Goal: Transaction & Acquisition: Purchase product/service

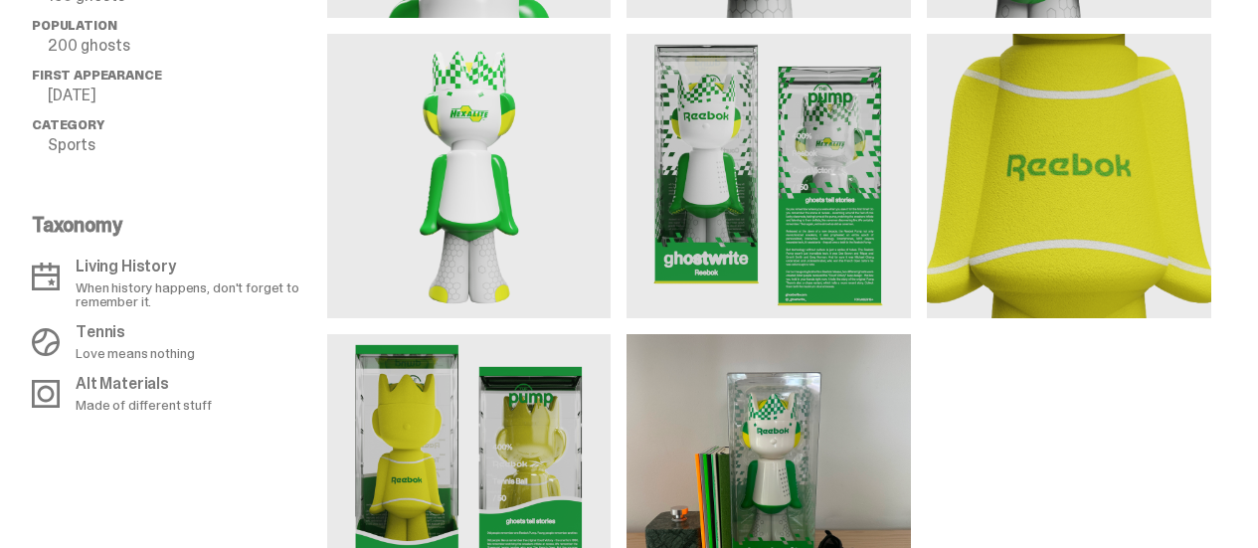
scroll to position [1791, 0]
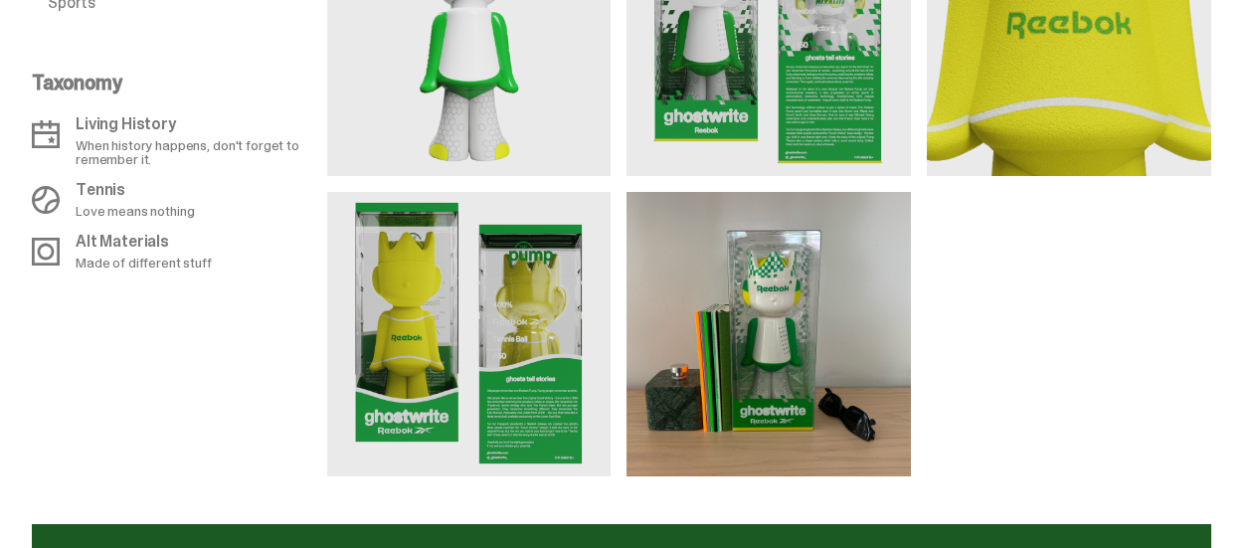
click at [1075, 176] on img at bounding box center [1069, 34] width 285 height 285
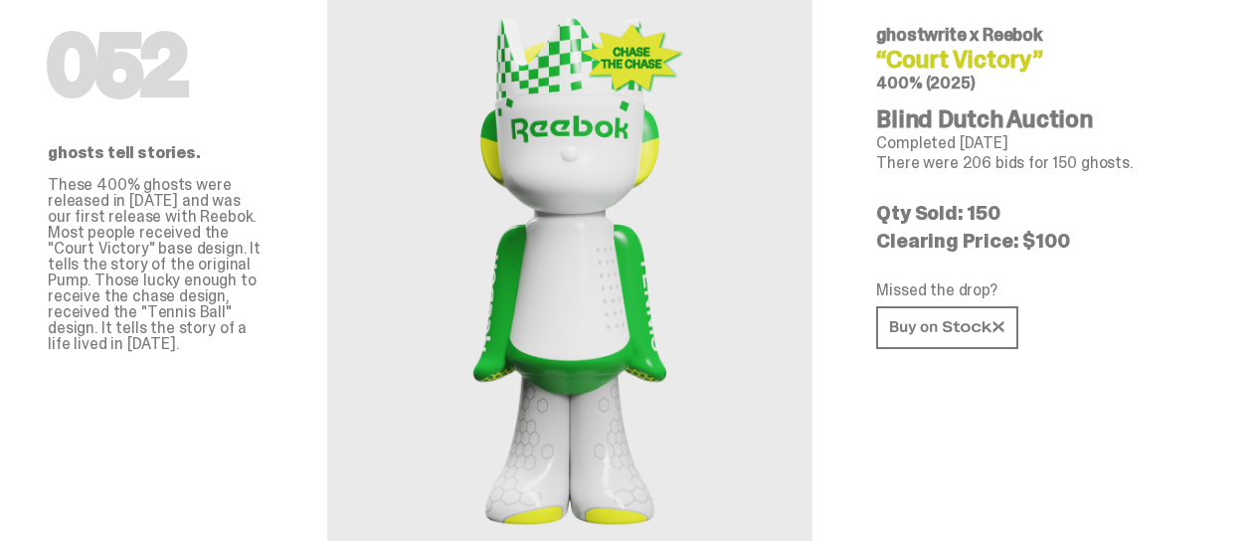
scroll to position [0, 0]
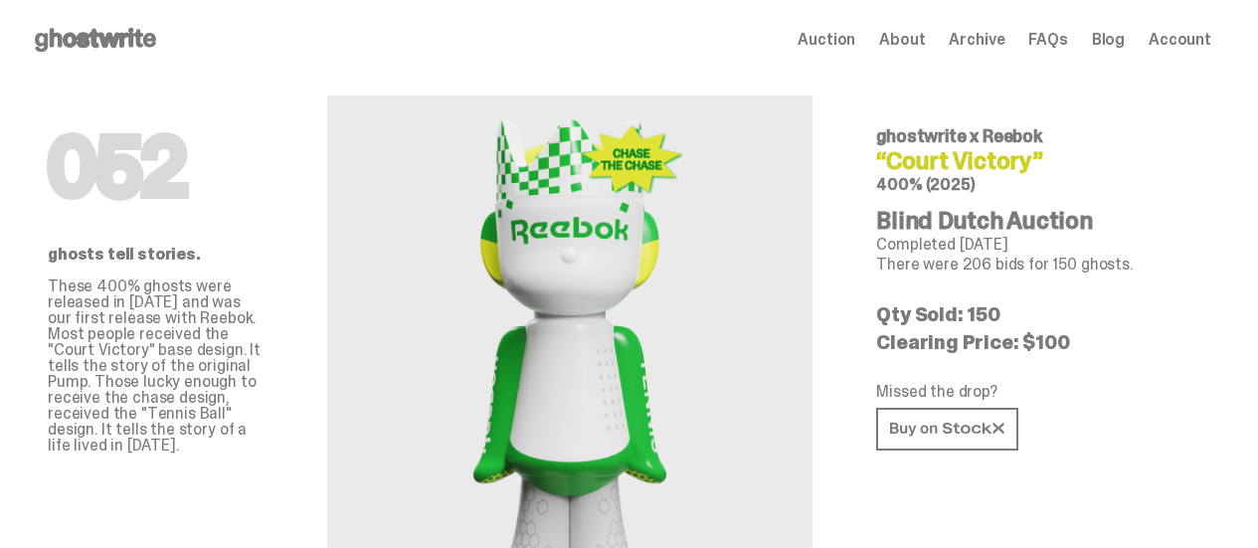
click at [986, 43] on span "Archive" at bounding box center [977, 40] width 56 height 16
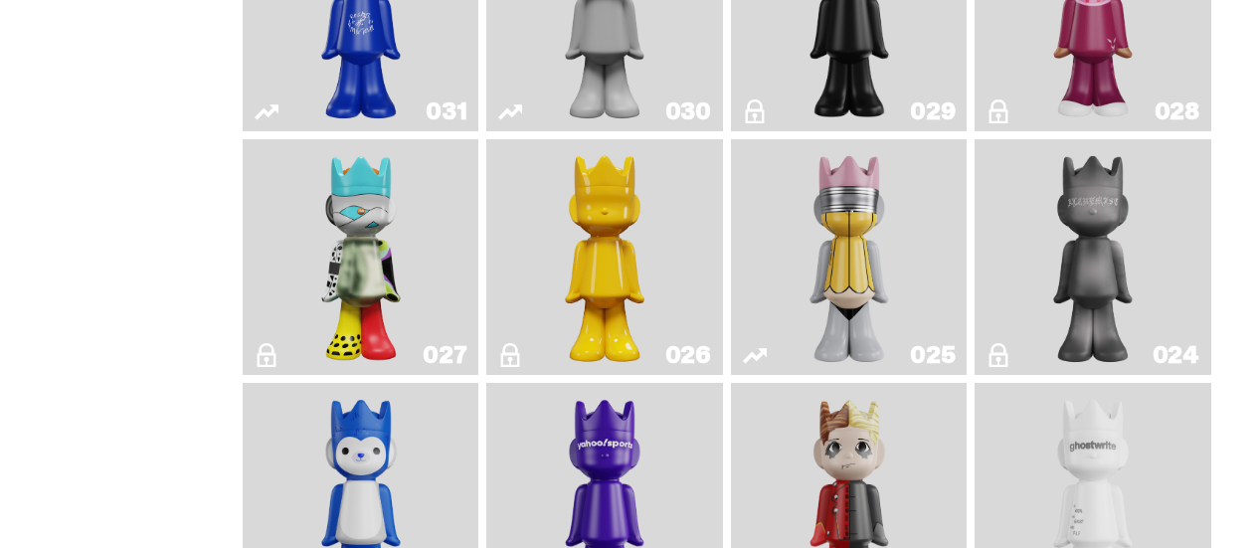
scroll to position [2388, 0]
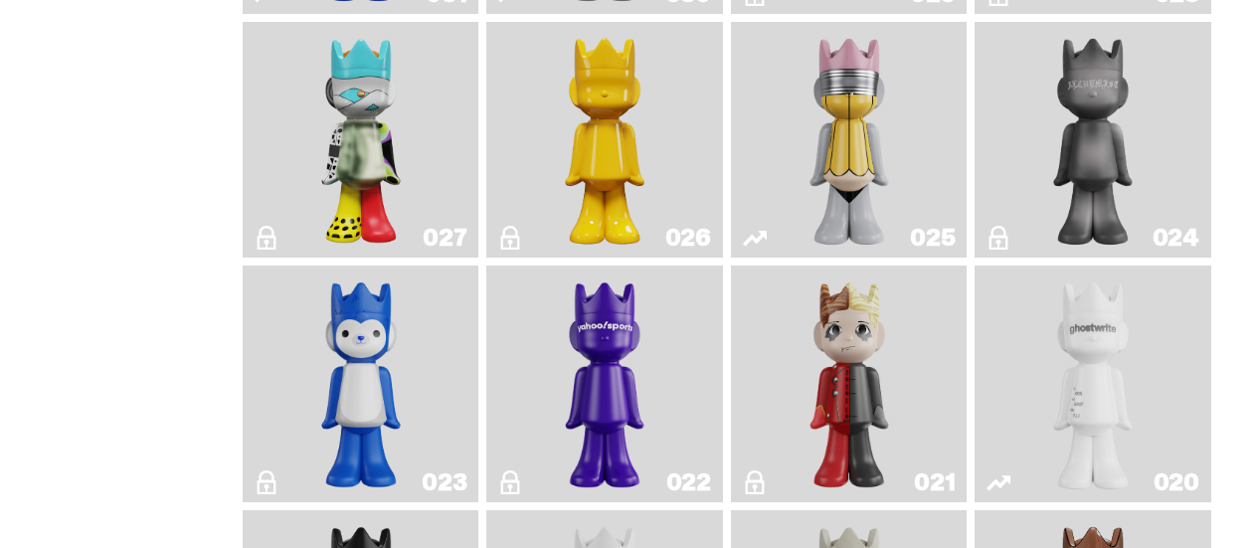
click at [849, 149] on img "No. 2 Pencil" at bounding box center [849, 140] width 123 height 221
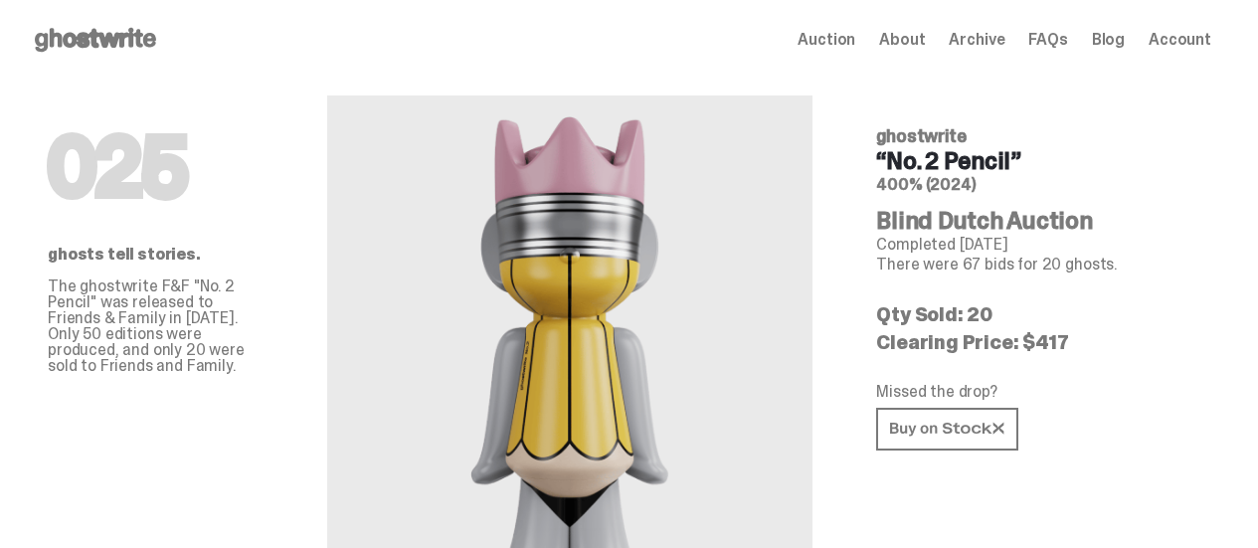
click at [128, 45] on use at bounding box center [95, 40] width 121 height 24
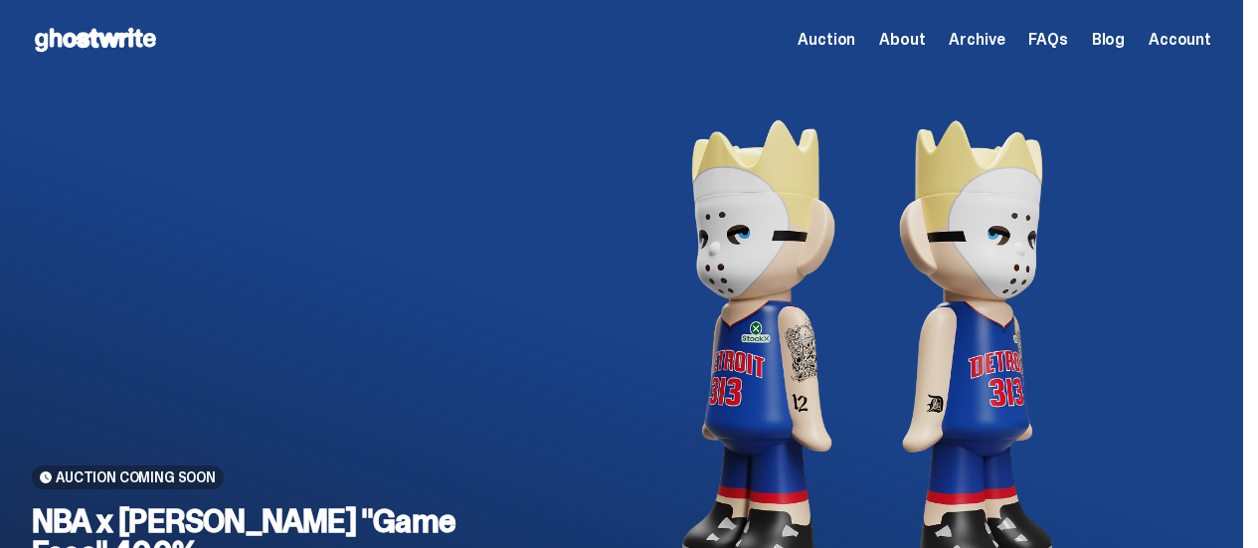
click at [993, 40] on span "Archive" at bounding box center [977, 40] width 56 height 16
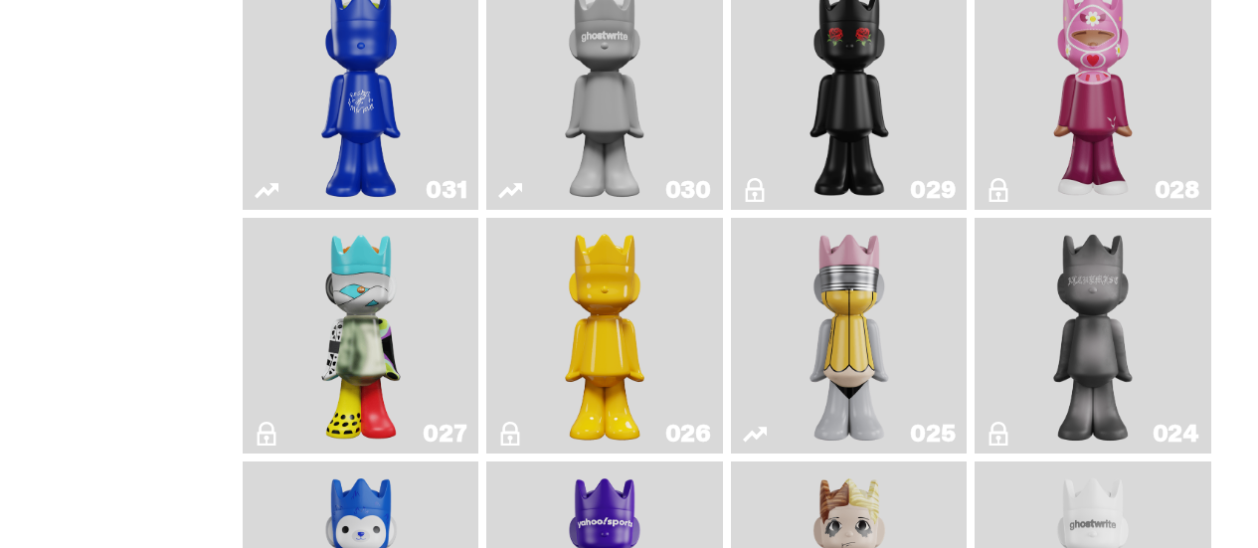
scroll to position [2288, 0]
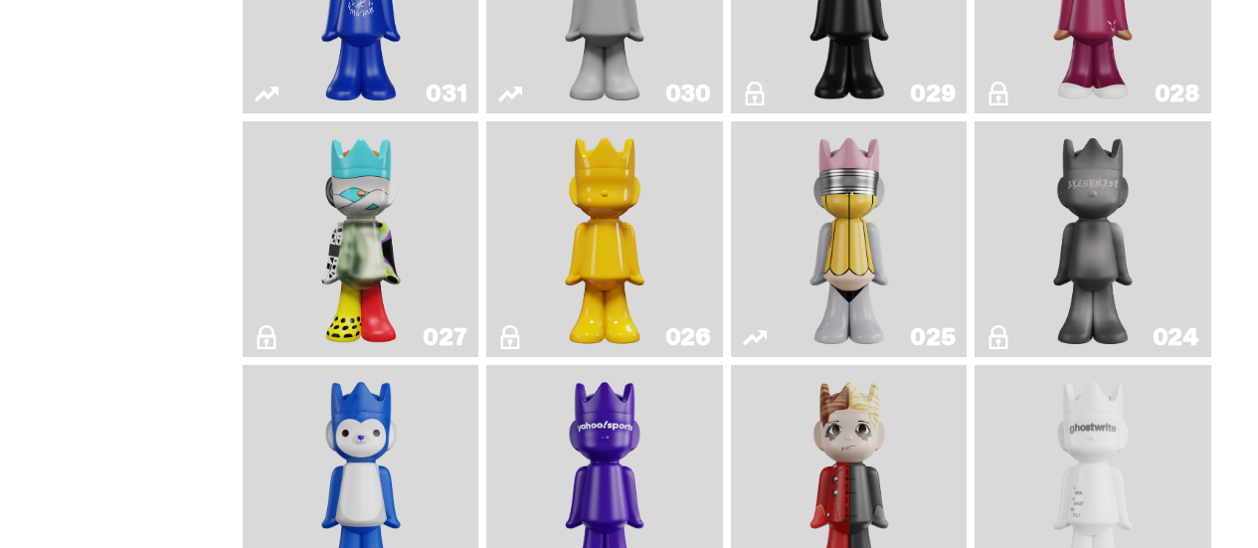
click at [615, 209] on img "Schrödinger's ghost: New Dawn" at bounding box center [604, 239] width 123 height 221
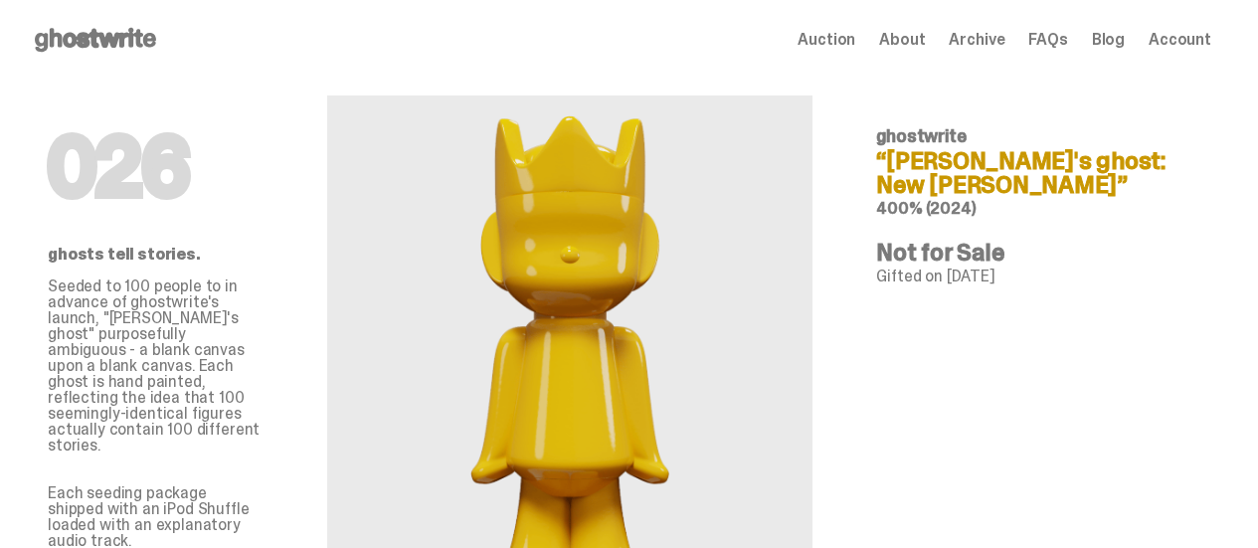
click at [977, 43] on span "Archive" at bounding box center [977, 40] width 56 height 16
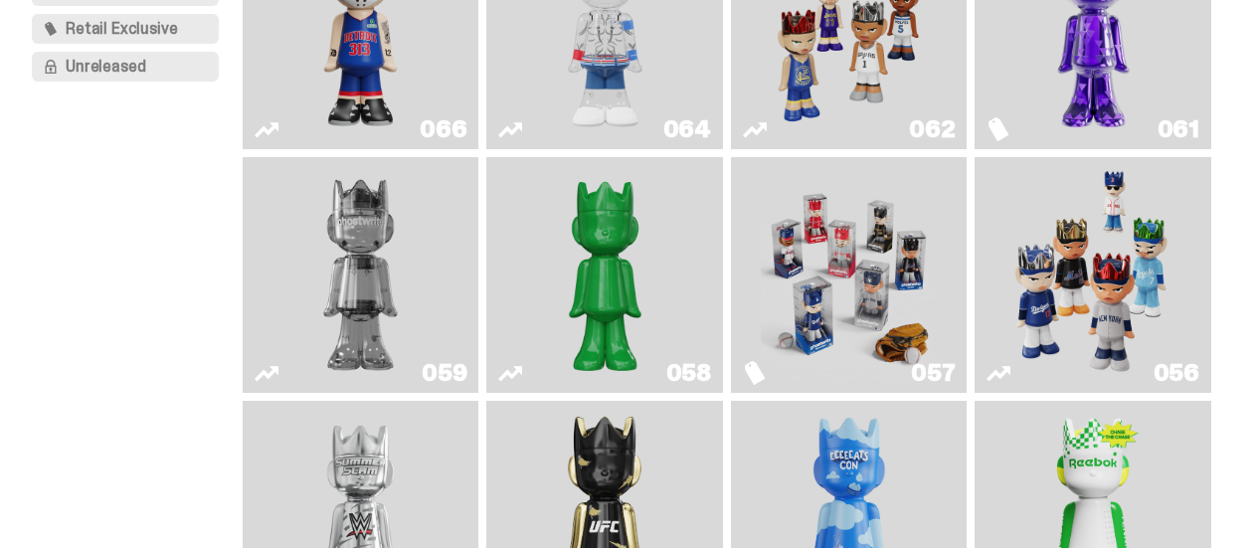
scroll to position [497, 0]
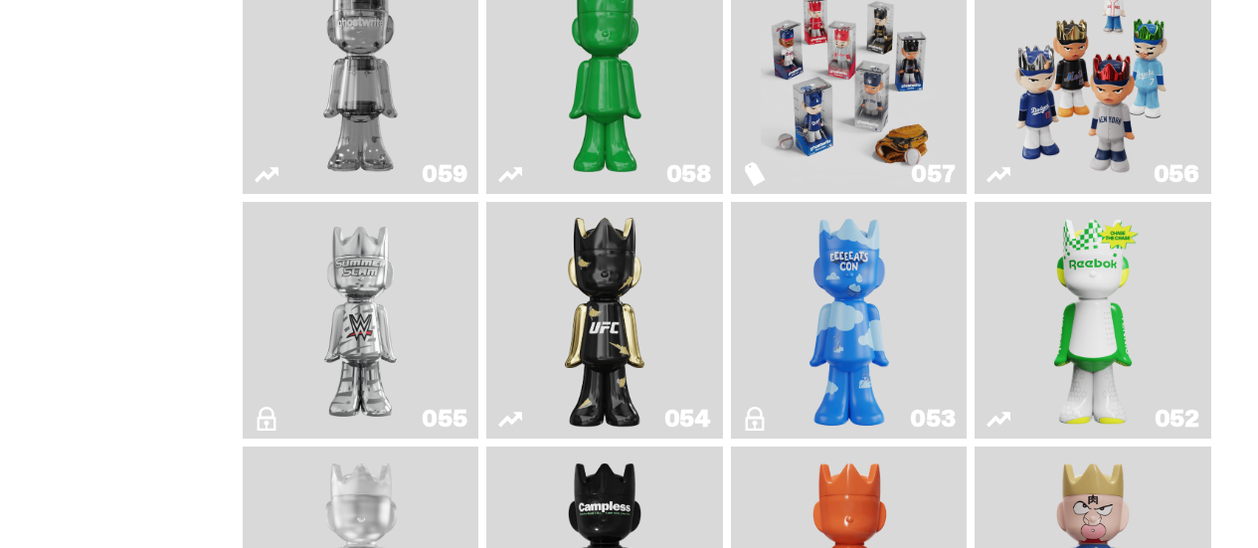
click at [396, 338] on img "I Was There SummerSlam" at bounding box center [361, 320] width 176 height 221
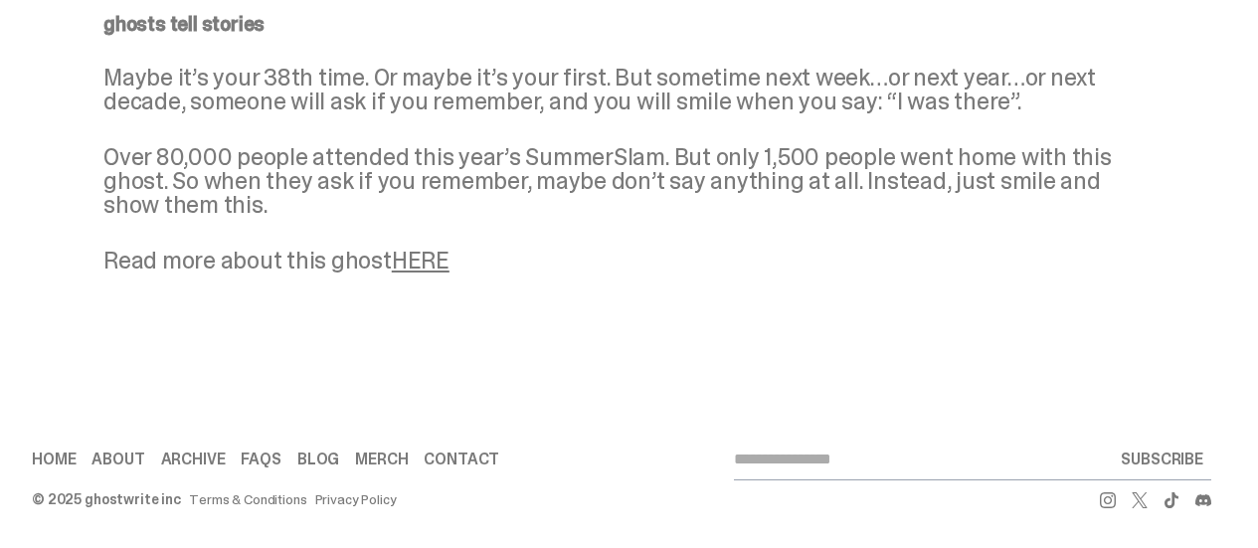
scroll to position [1787, 0]
click at [379, 463] on link "Merch" at bounding box center [381, 460] width 53 height 16
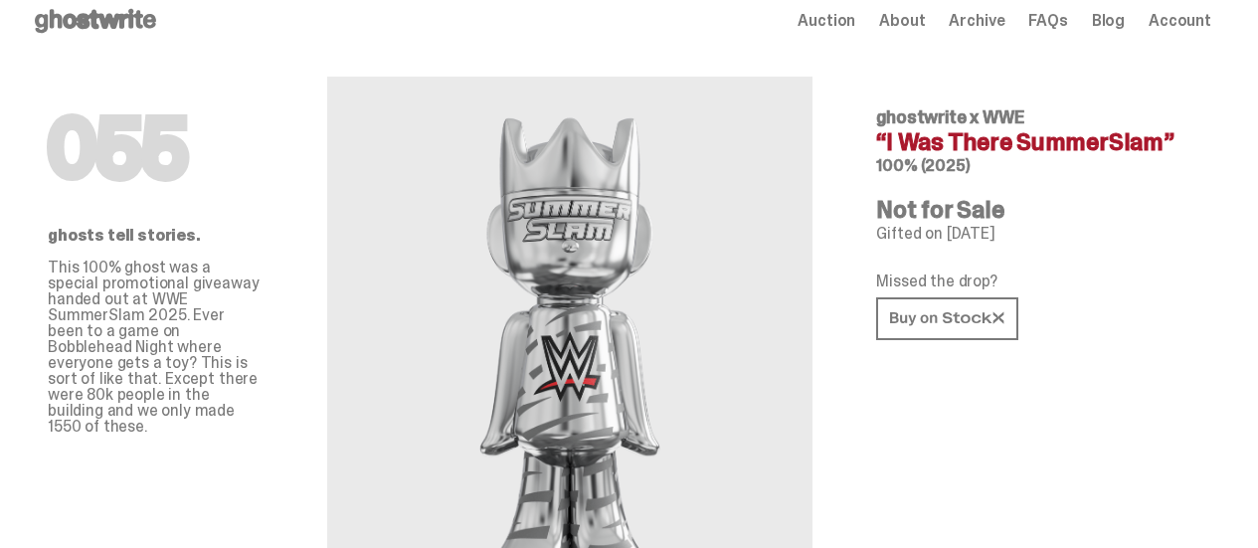
scroll to position [0, 0]
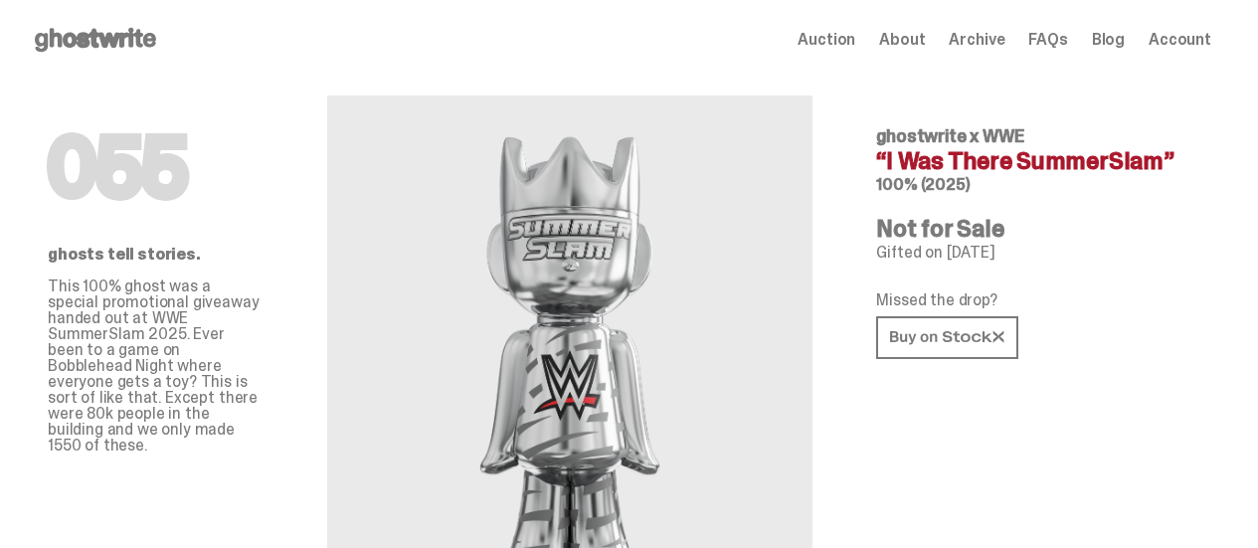
click at [119, 37] on use at bounding box center [95, 40] width 121 height 24
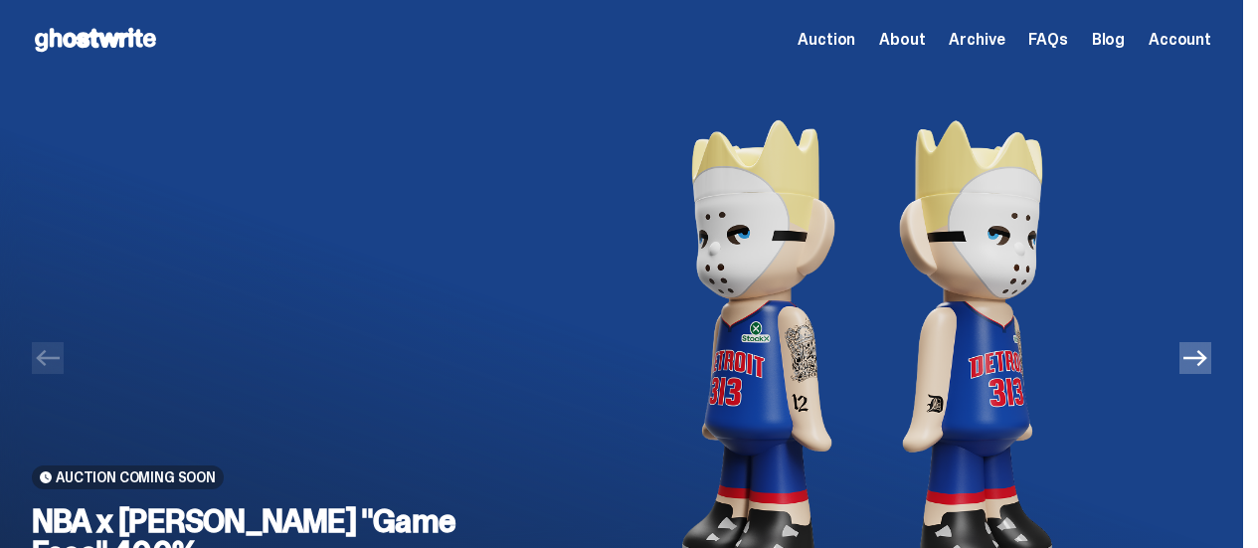
click at [1212, 373] on button "Next" at bounding box center [1196, 358] width 32 height 32
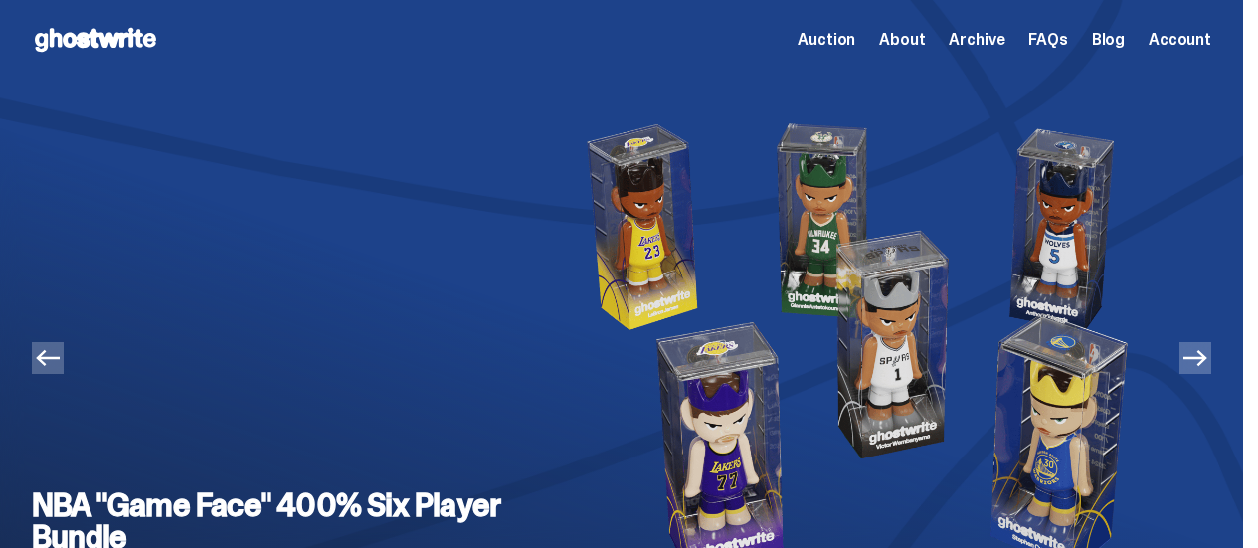
click at [48, 364] on icon "Previous" at bounding box center [48, 358] width 24 height 24
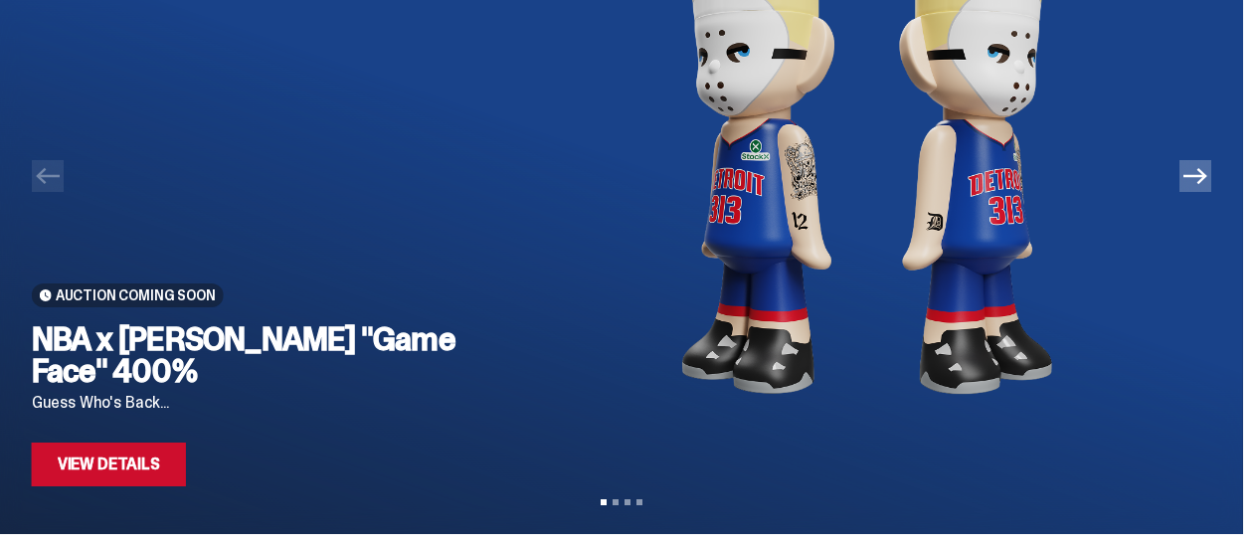
scroll to position [199, 0]
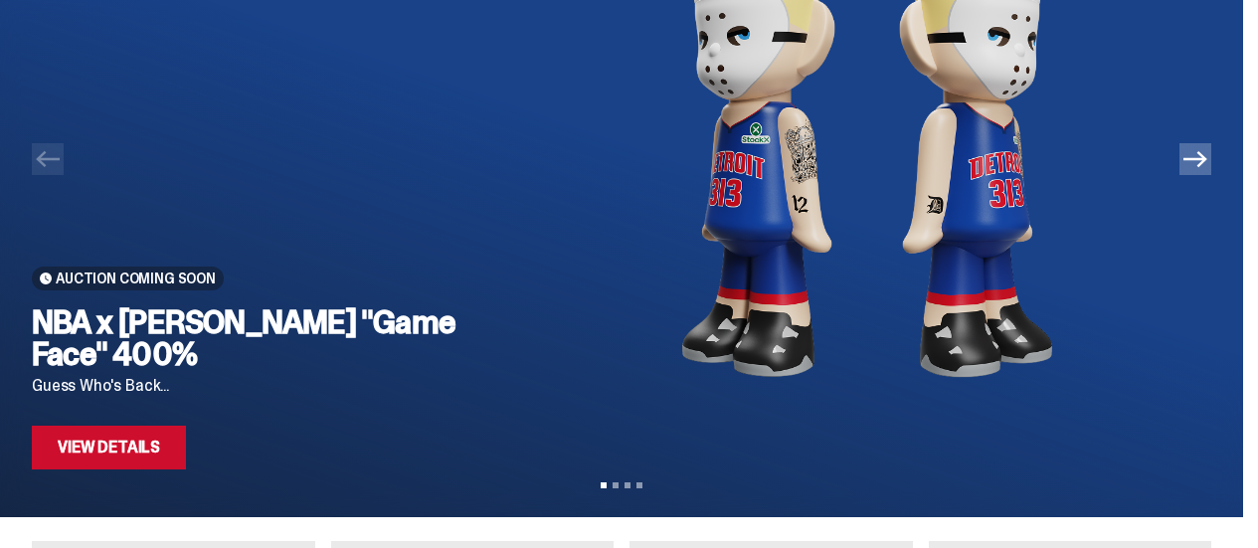
click at [144, 453] on link "View Details" at bounding box center [109, 448] width 154 height 44
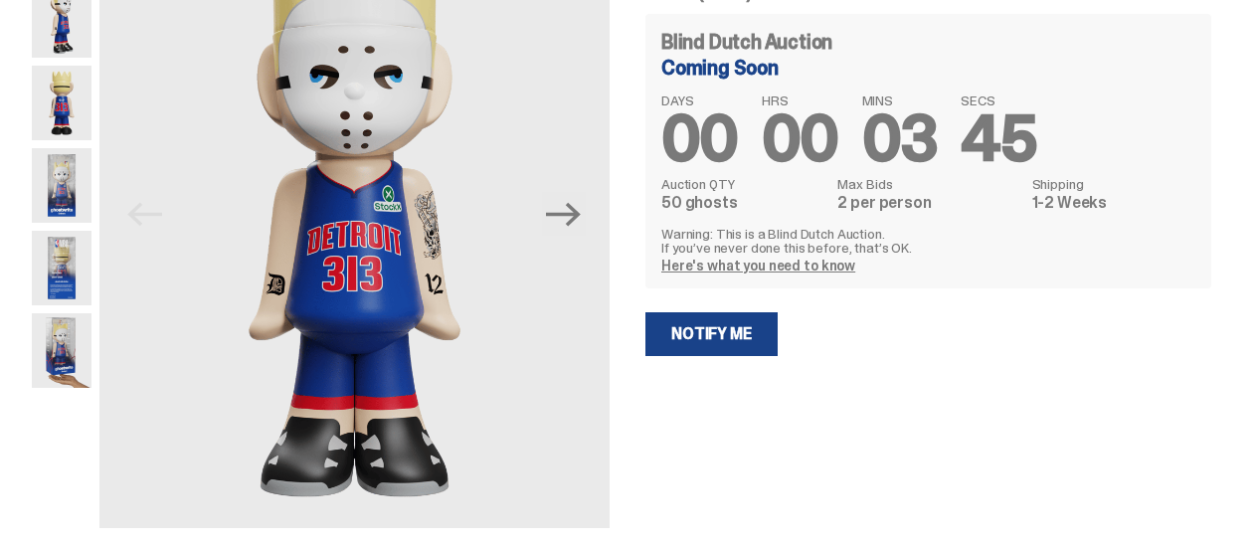
scroll to position [82, 0]
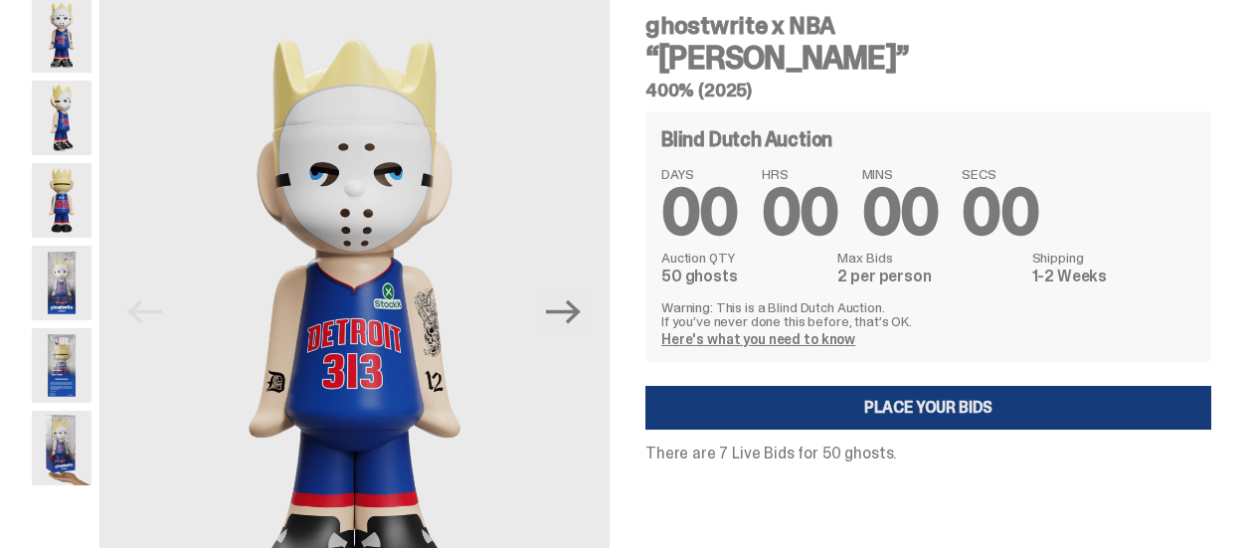
click at [947, 406] on link "Place your Bids" at bounding box center [929, 408] width 566 height 44
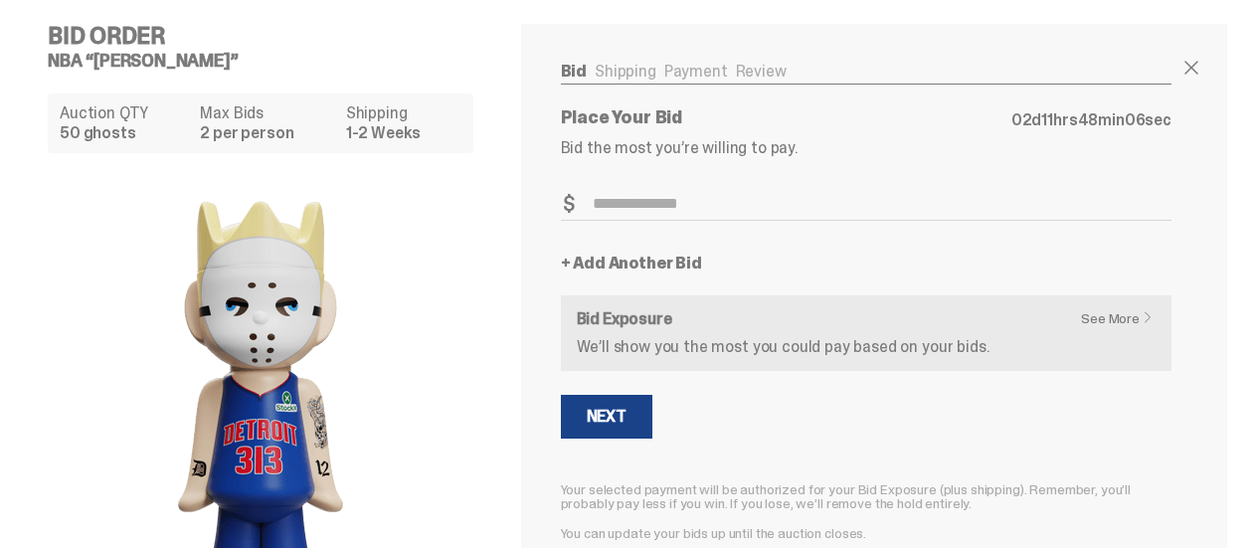
click at [674, 203] on input "Bid Amount" at bounding box center [866, 204] width 611 height 33
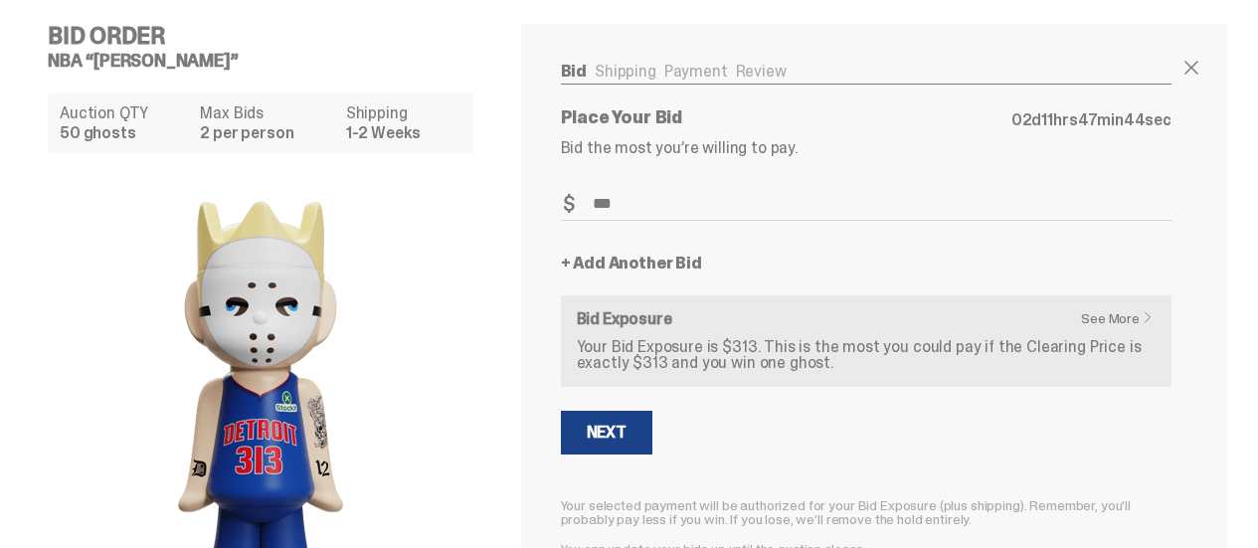
type input "***"
click at [632, 266] on link "+ Add Another Bid" at bounding box center [631, 264] width 141 height 16
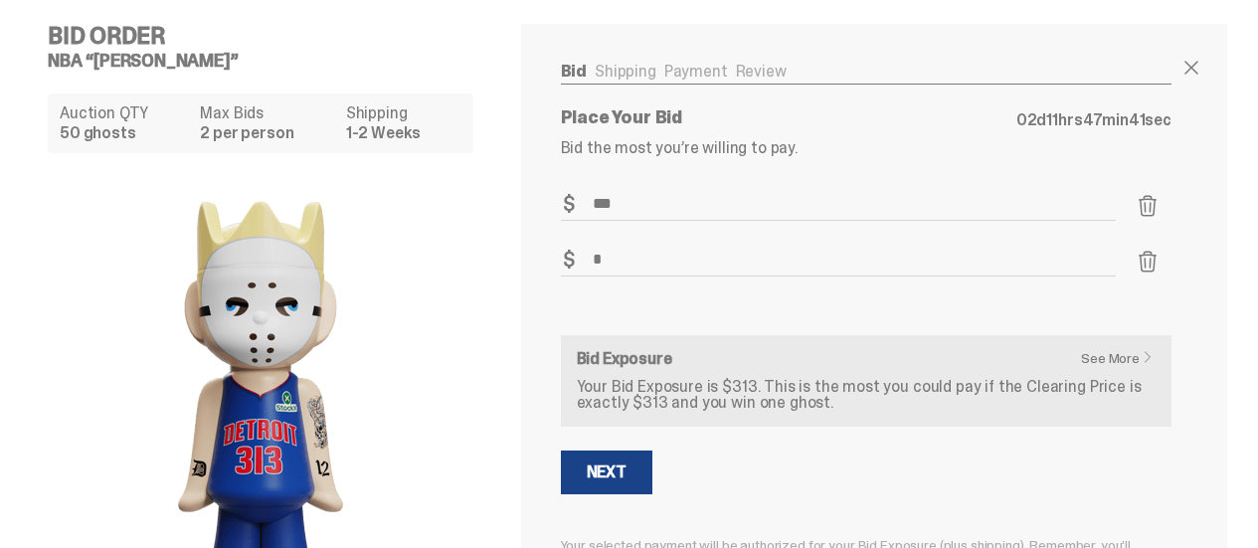
type input "*"
click at [564, 323] on div "Bid Shipping Payment Review Auction QTY 50 ghosts Max Bids 2 per person Shippin…" at bounding box center [866, 371] width 690 height 695
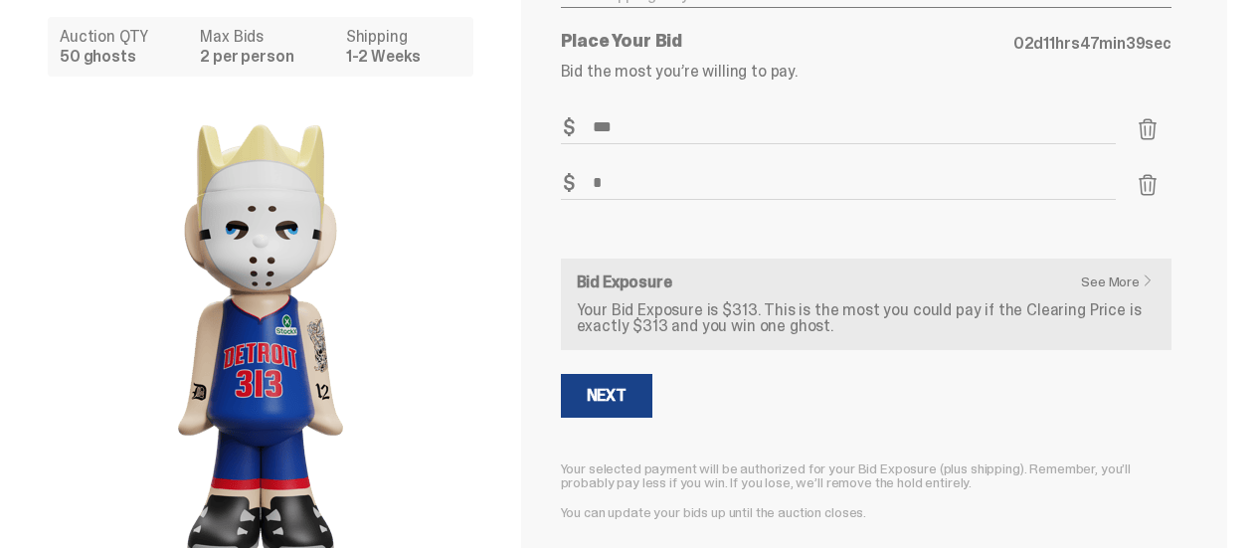
scroll to position [99, 0]
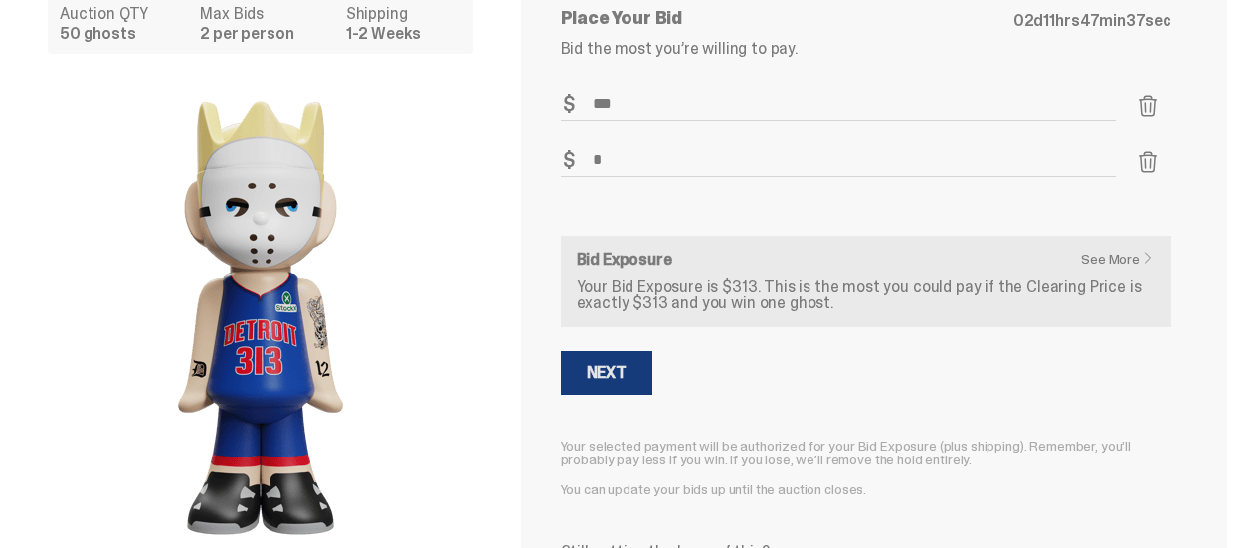
click at [612, 385] on button "Next" at bounding box center [607, 373] width 92 height 44
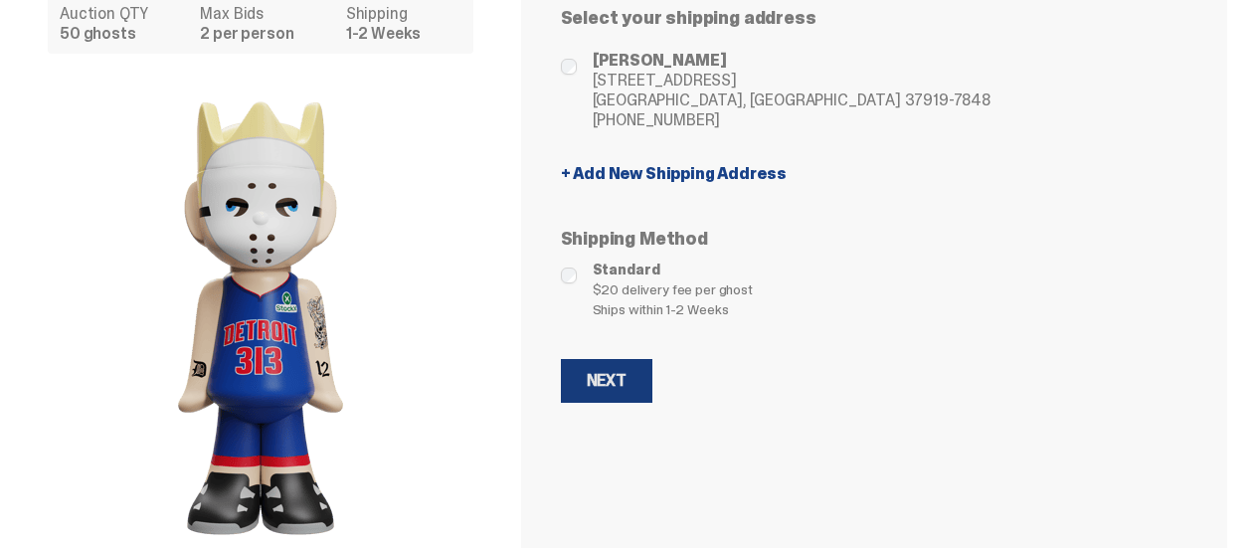
click at [610, 389] on div "Next" at bounding box center [607, 381] width 40 height 16
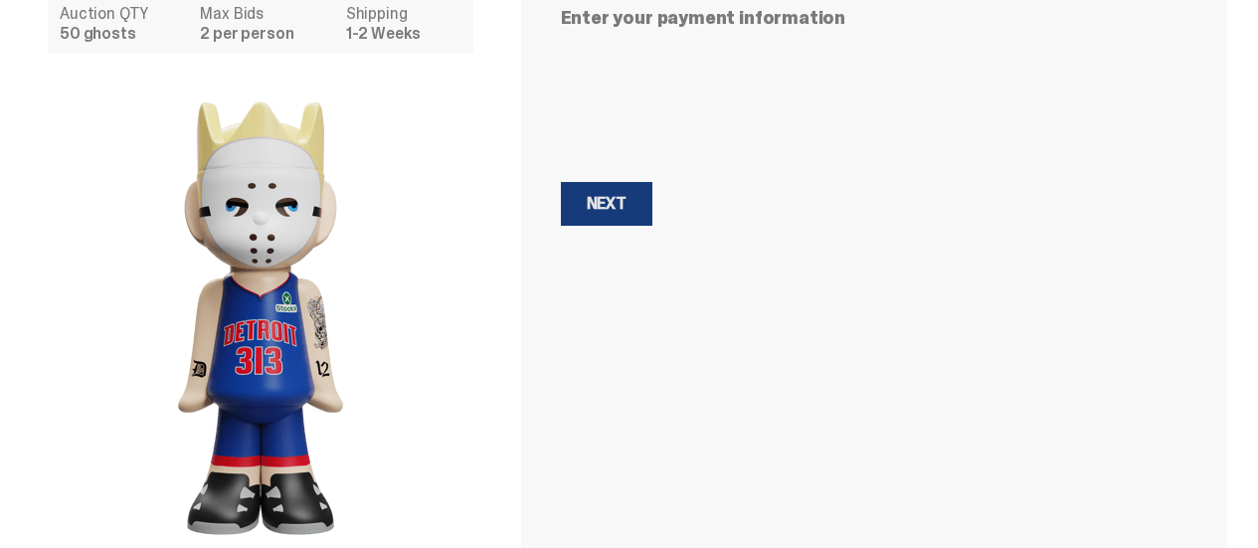
click at [610, 207] on div "Next" at bounding box center [607, 204] width 40 height 16
click at [615, 203] on div "Next" at bounding box center [607, 204] width 40 height 16
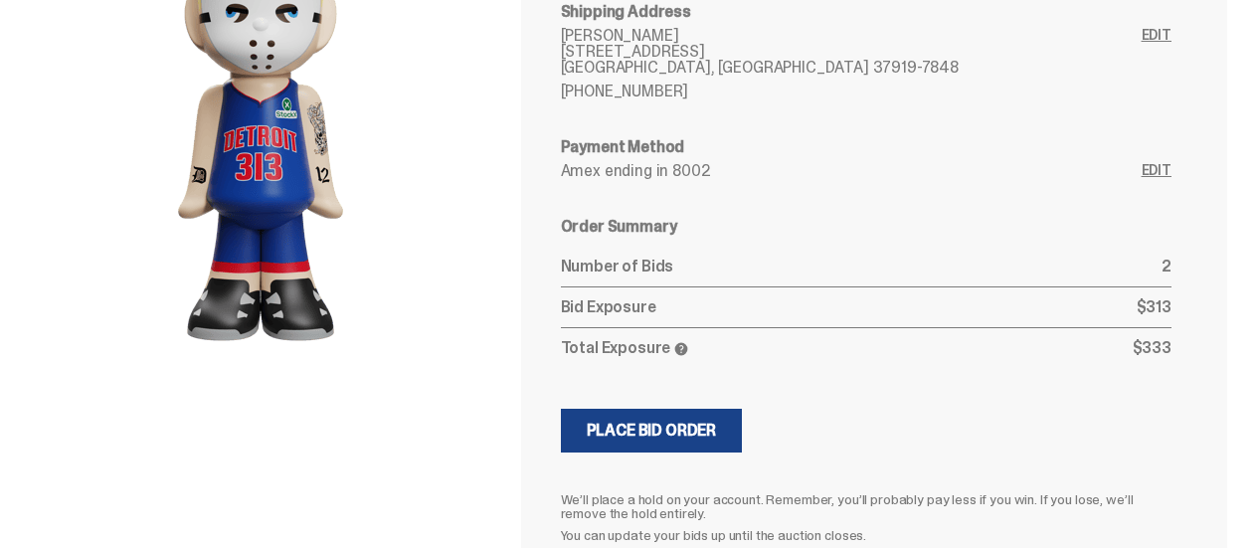
scroll to position [398, 0]
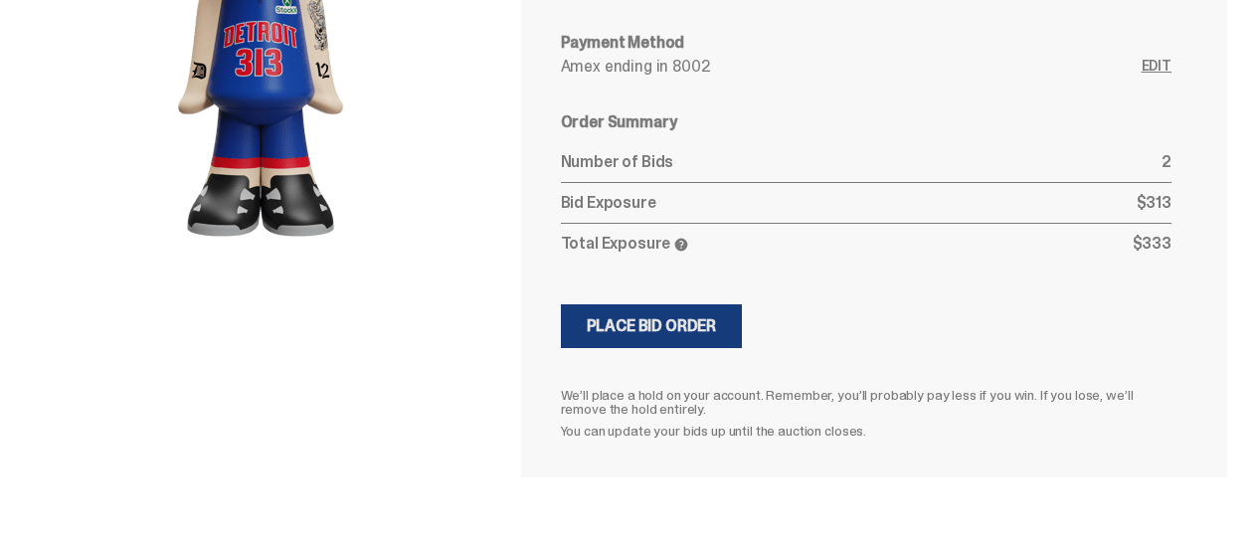
click at [641, 321] on div "Place Bid Order" at bounding box center [652, 326] width 130 height 16
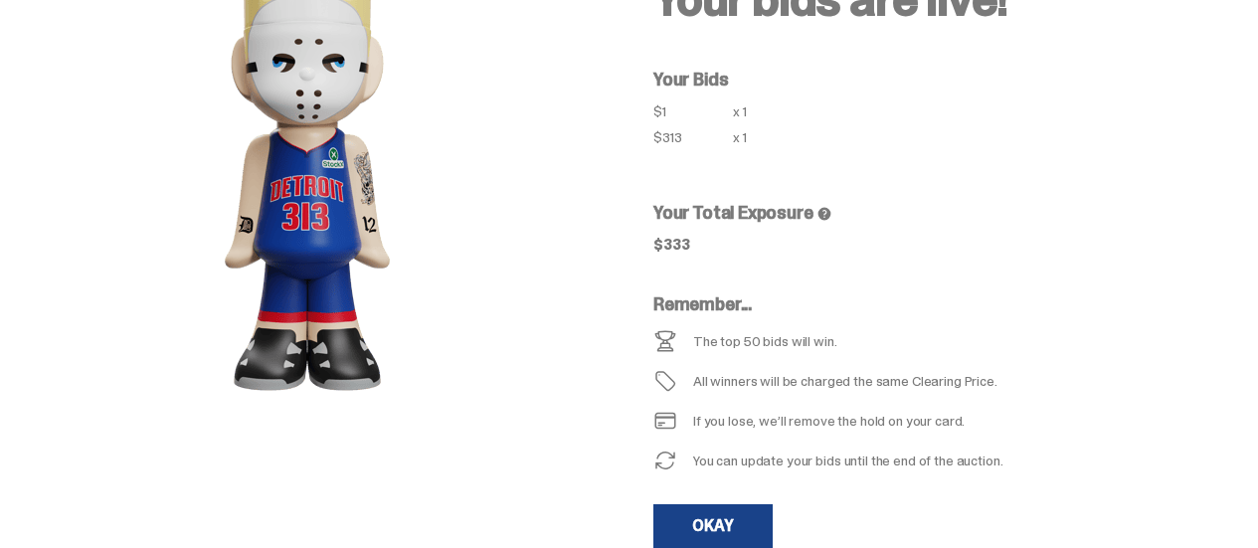
scroll to position [200, 0]
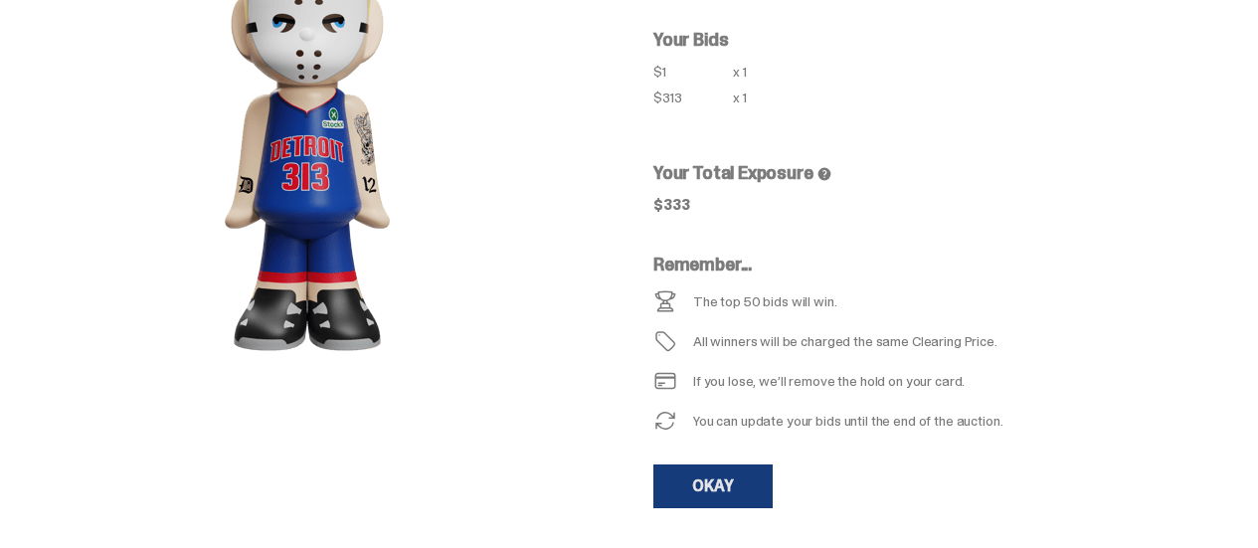
click at [749, 487] on link "OKAY" at bounding box center [713, 487] width 119 height 44
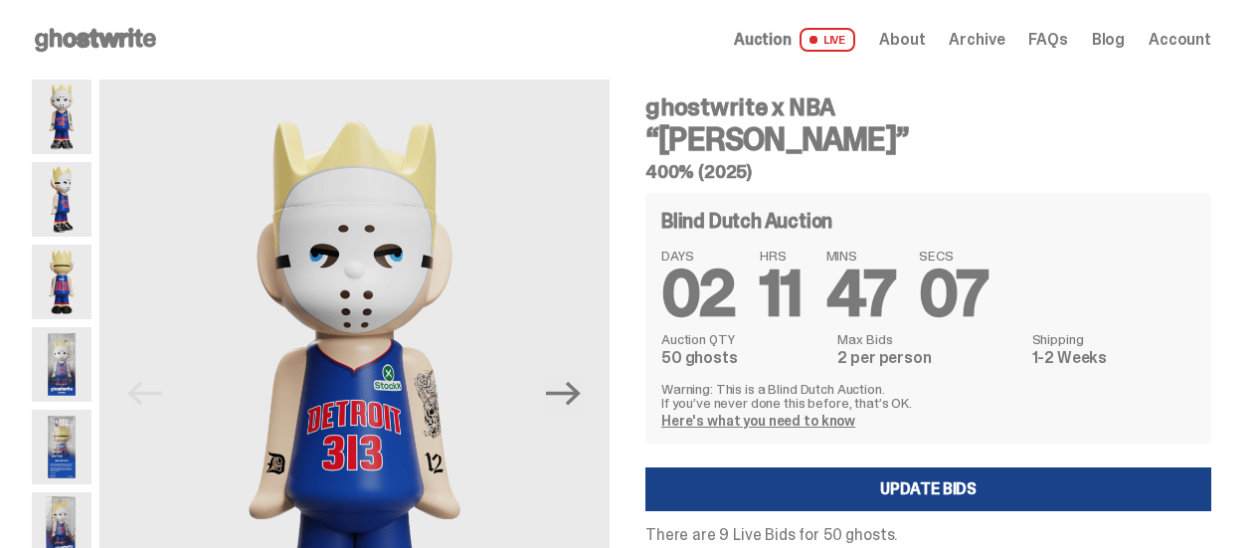
scroll to position [199, 0]
click at [109, 53] on icon at bounding box center [95, 40] width 127 height 32
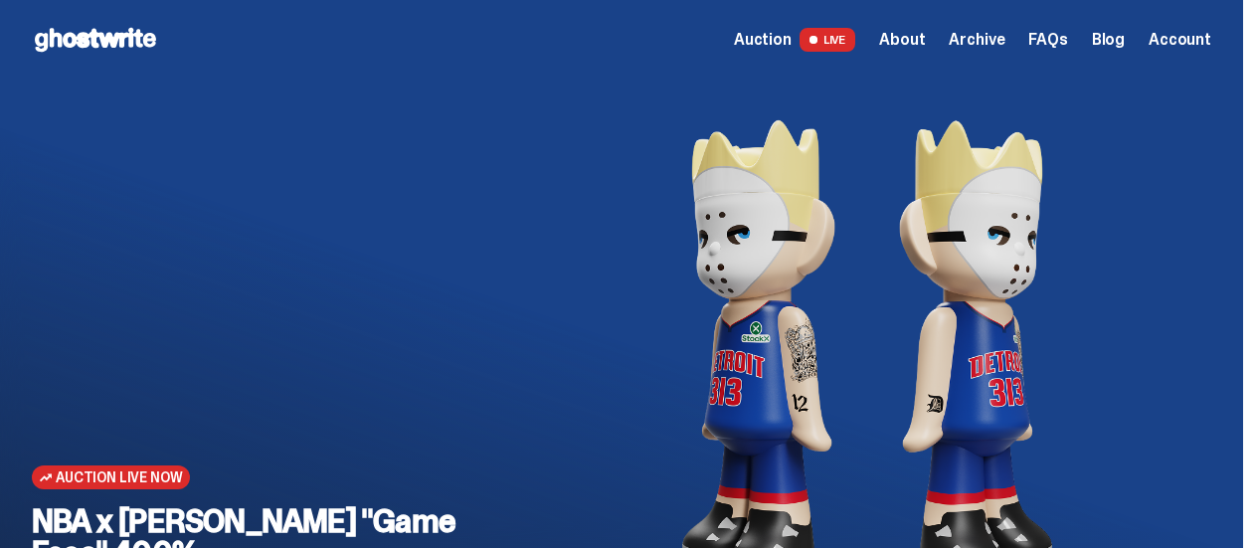
click at [981, 41] on span "Archive" at bounding box center [977, 40] width 56 height 16
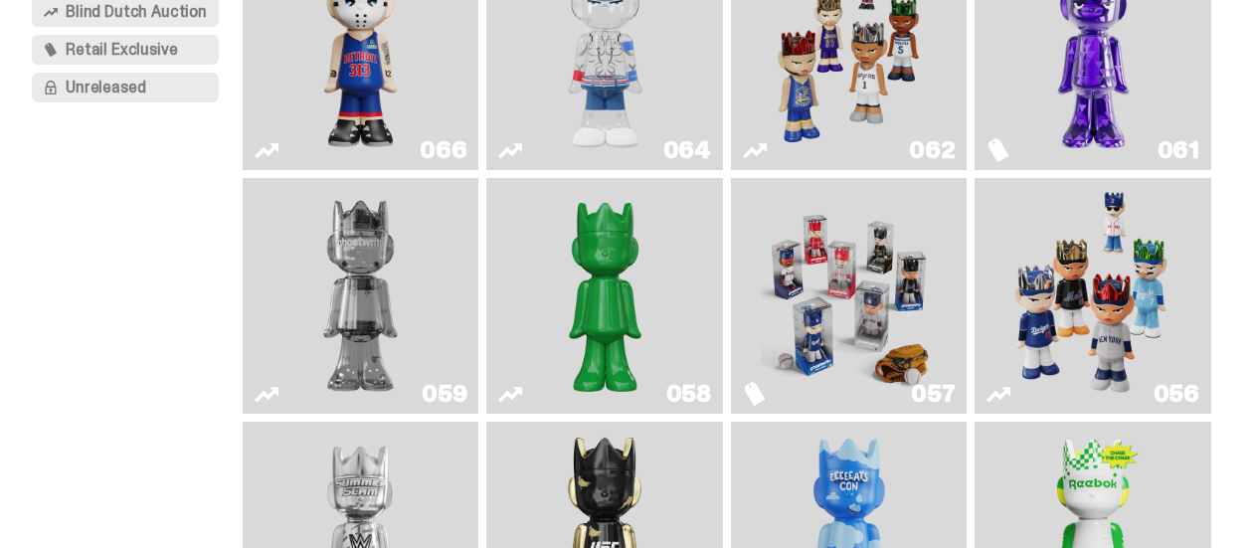
scroll to position [497, 0]
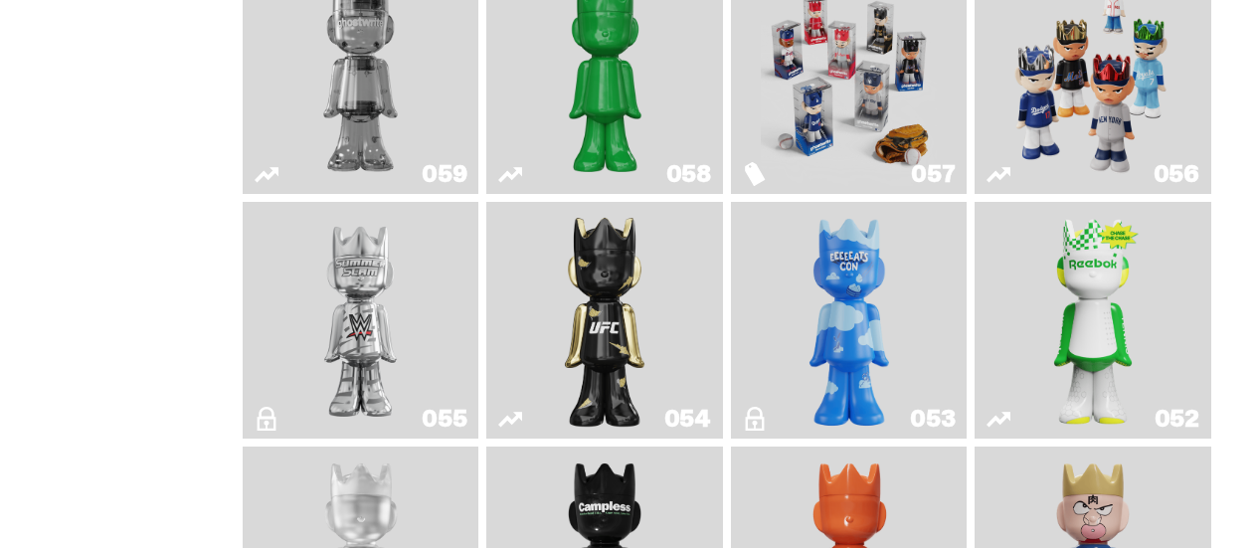
click at [412, 291] on img "I Was There SummerSlam" at bounding box center [361, 320] width 176 height 221
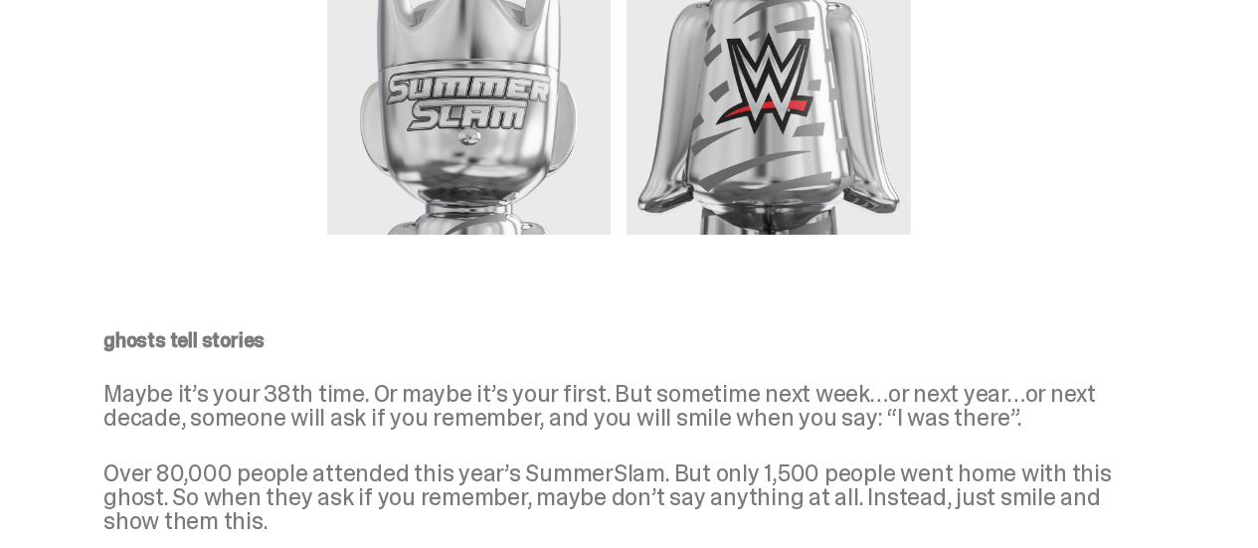
scroll to position [1492, 0]
